Goal: Obtain resource: Obtain resource

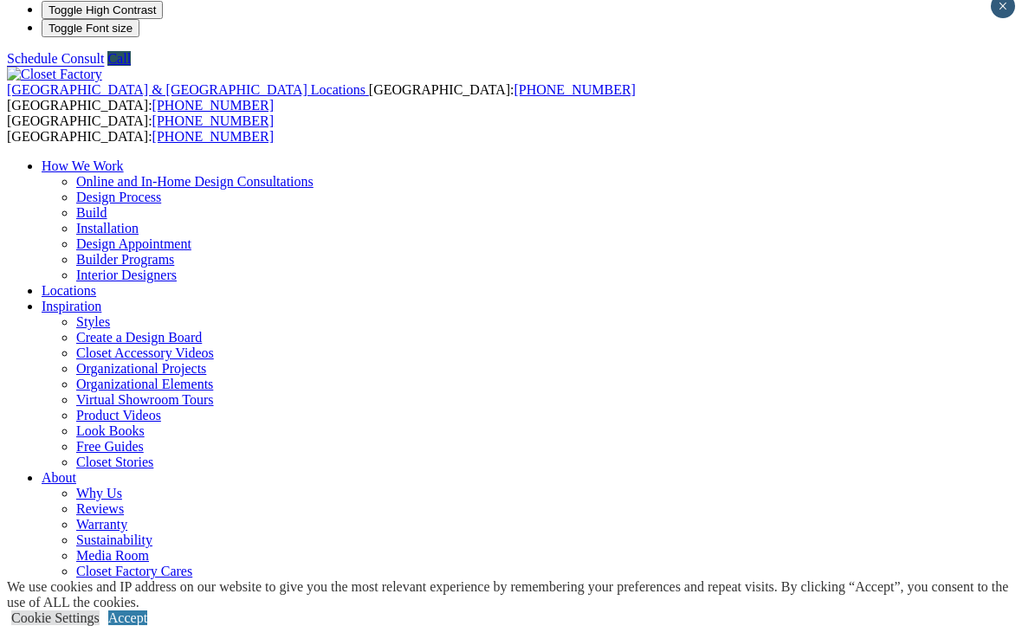
scroll to position [12, 0]
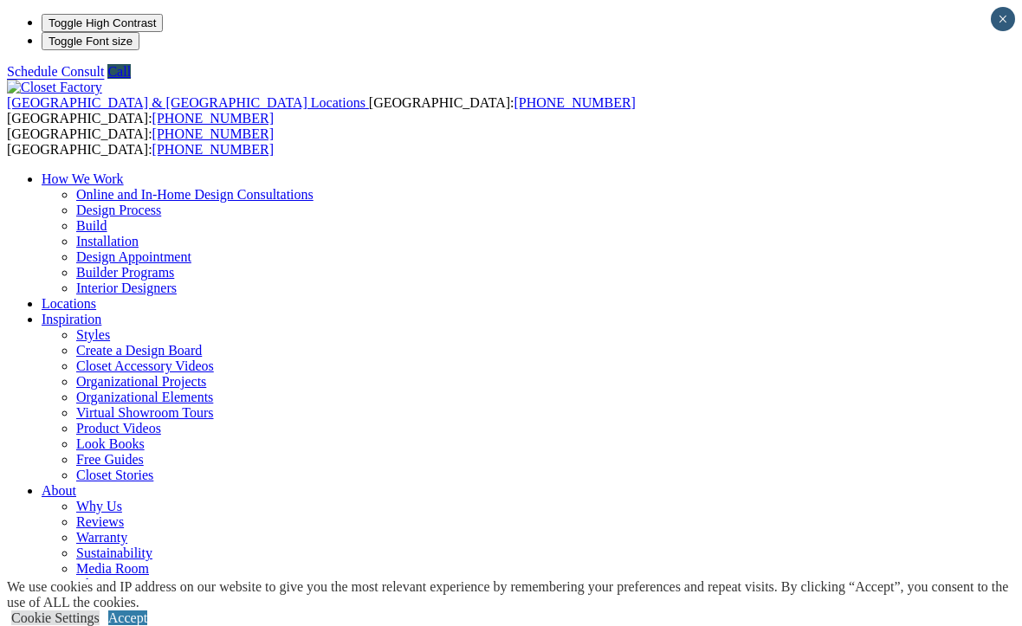
click at [147, 610] on link "Accept" at bounding box center [127, 617] width 39 height 15
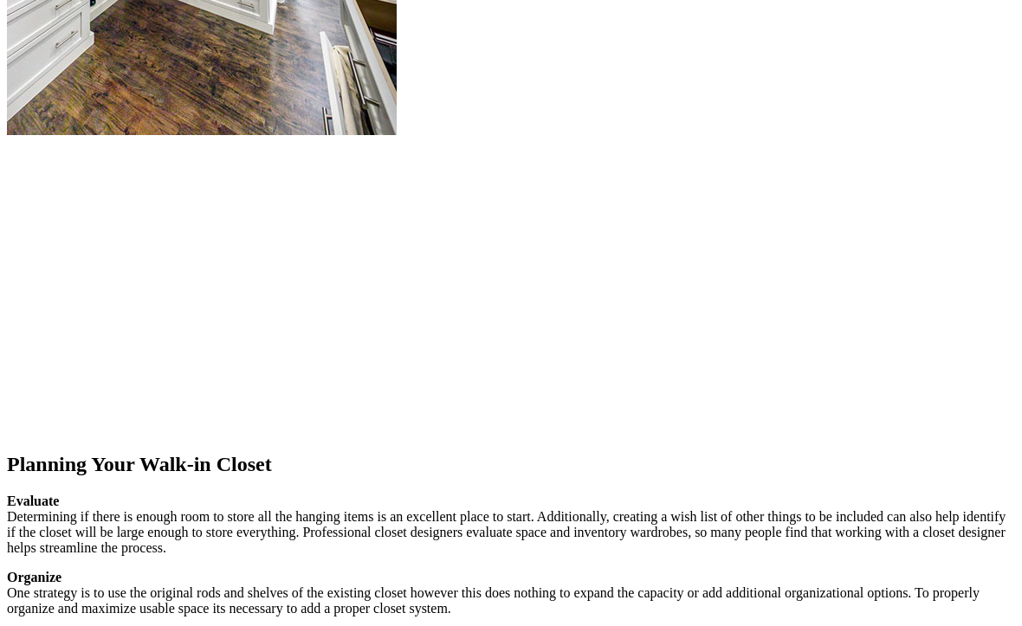
scroll to position [2323, 0]
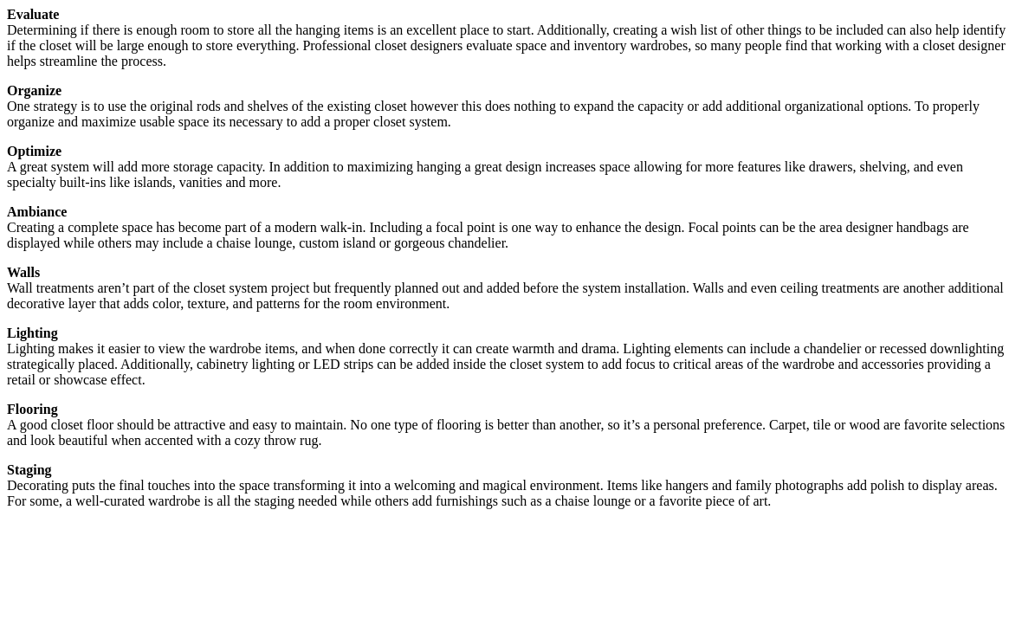
scroll to position [2810, 0]
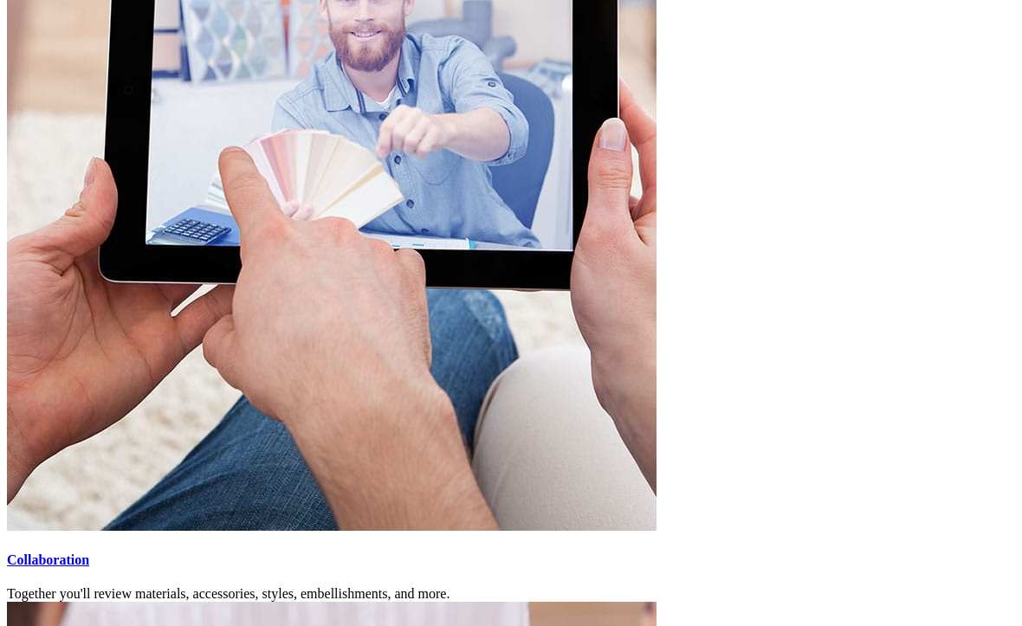
scroll to position [3627, 0]
